Goal: Navigation & Orientation: Understand site structure

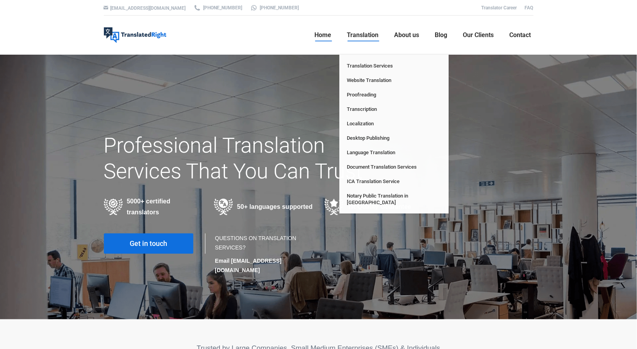
click at [365, 35] on span "Translation" at bounding box center [363, 35] width 32 height 8
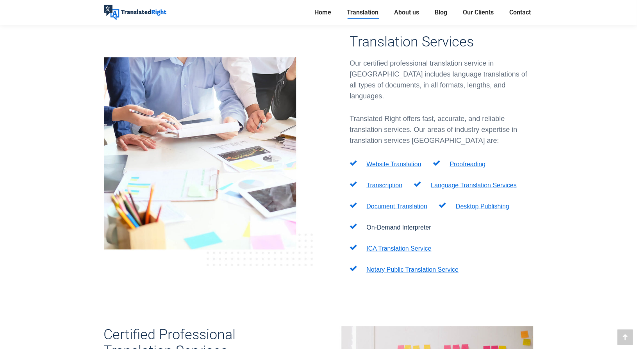
scroll to position [165, 0]
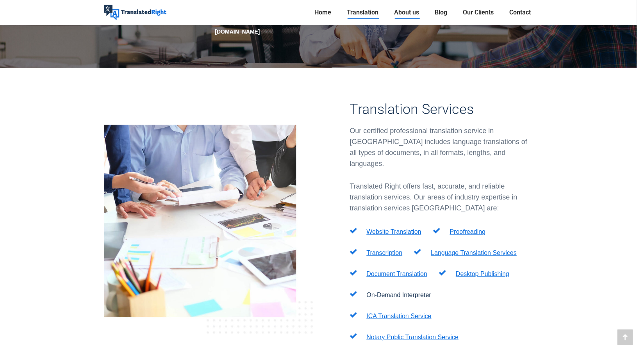
click at [409, 11] on span "About us" at bounding box center [407, 13] width 25 height 8
